Goal: Task Accomplishment & Management: Manage account settings

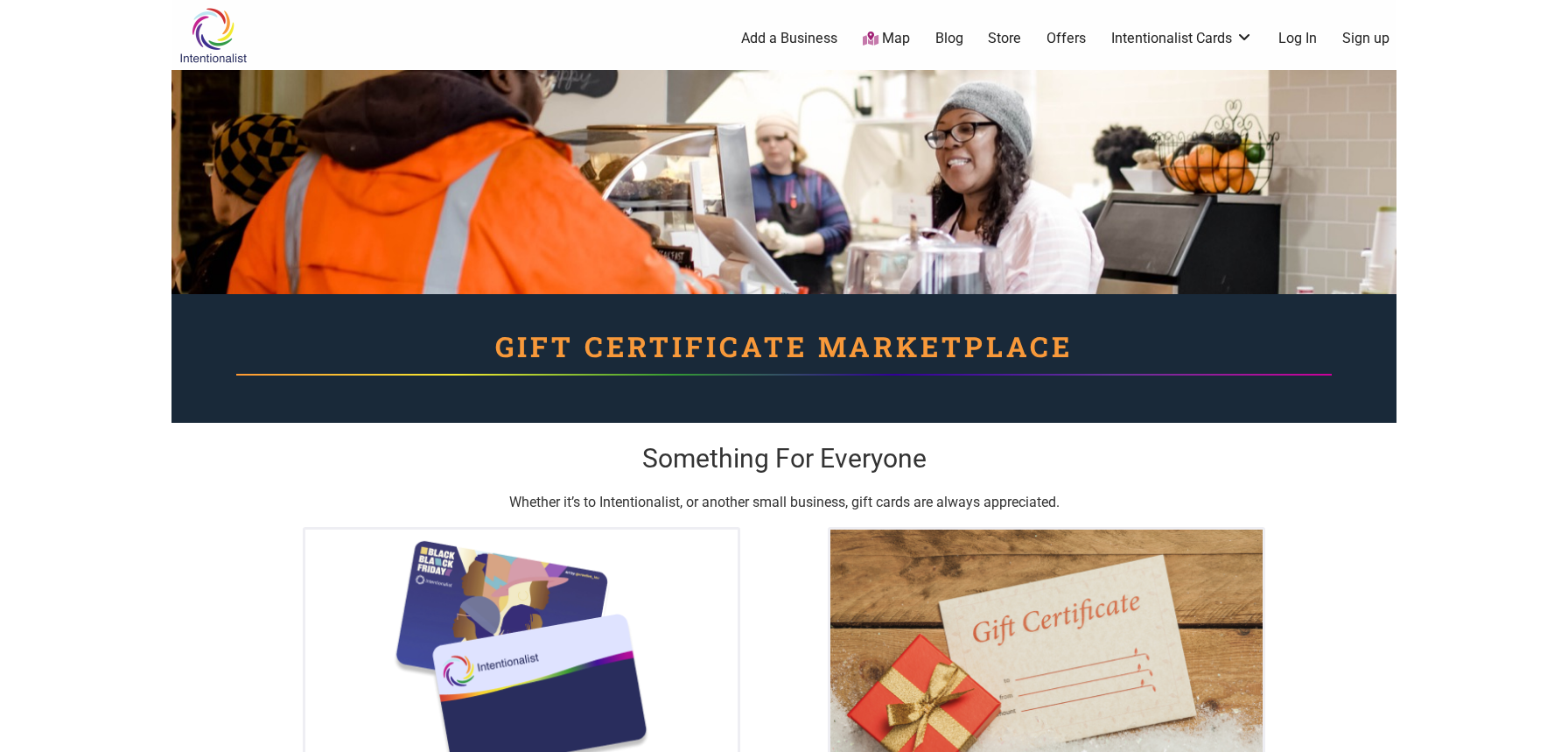
click at [1304, 42] on link "Log In" at bounding box center [1299, 38] width 39 height 19
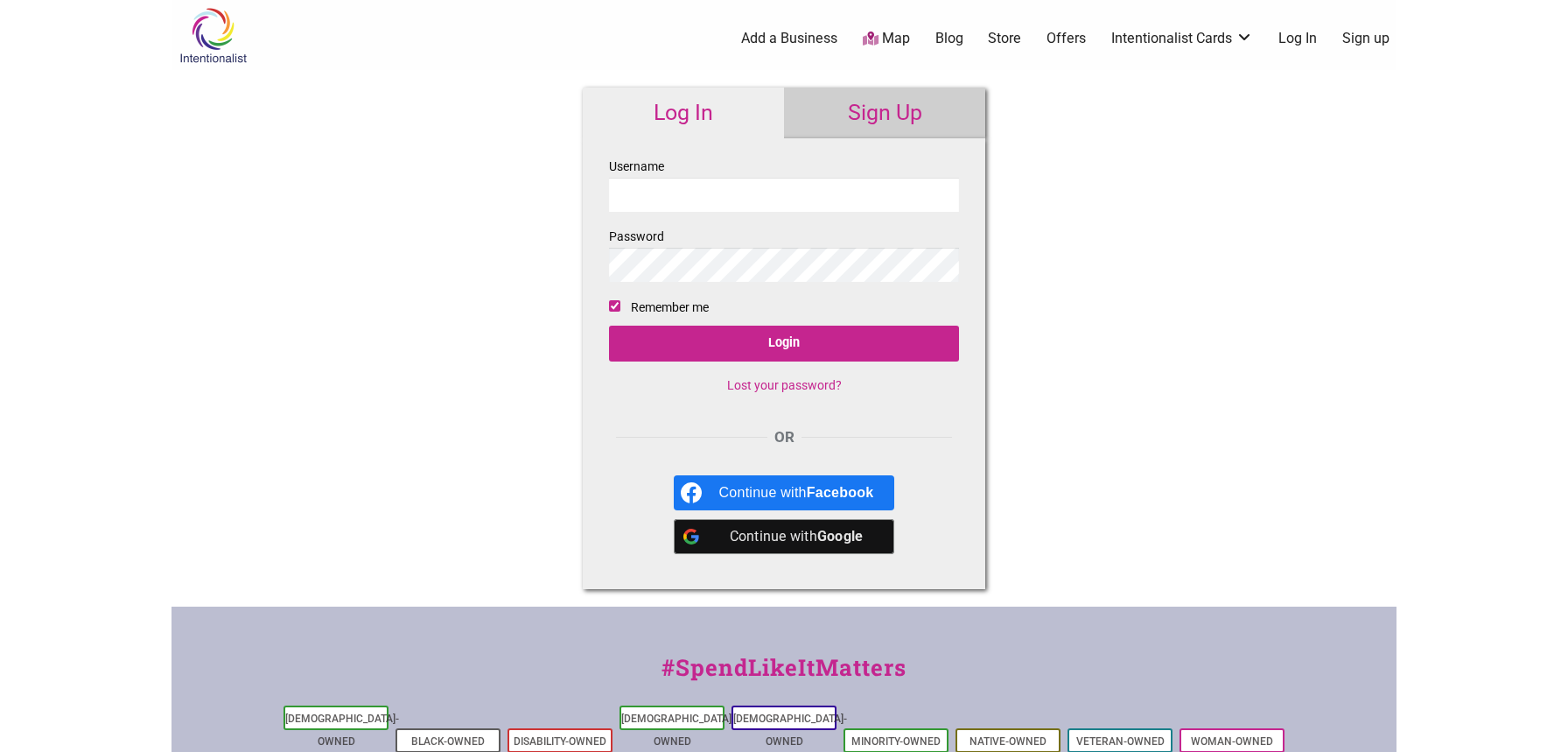
type input "mike.scaturo@gmail.com"
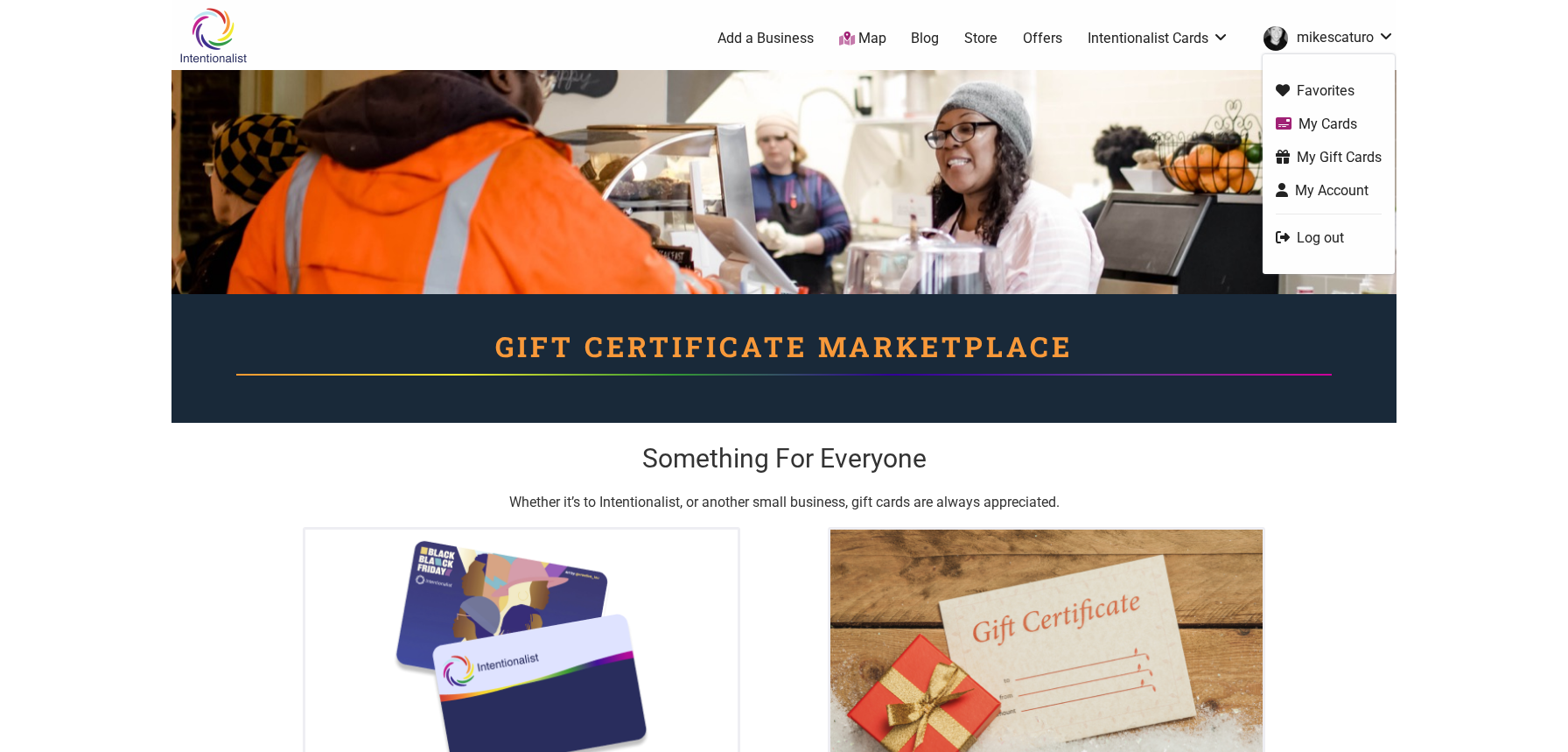
click at [1302, 42] on link "mikescaturo" at bounding box center [1325, 39] width 140 height 31
click at [1317, 120] on link "My Cards" at bounding box center [1329, 124] width 106 height 20
